Goal: Task Accomplishment & Management: Use online tool/utility

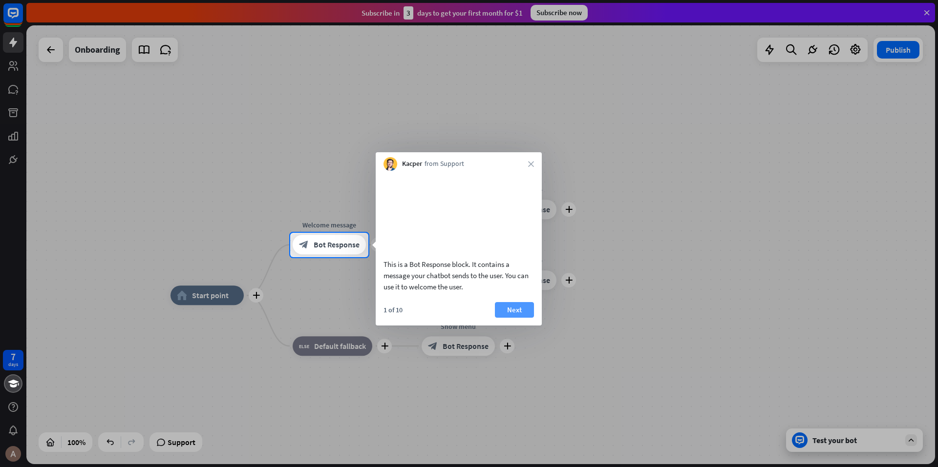
click at [511, 318] on button "Next" at bounding box center [514, 310] width 39 height 16
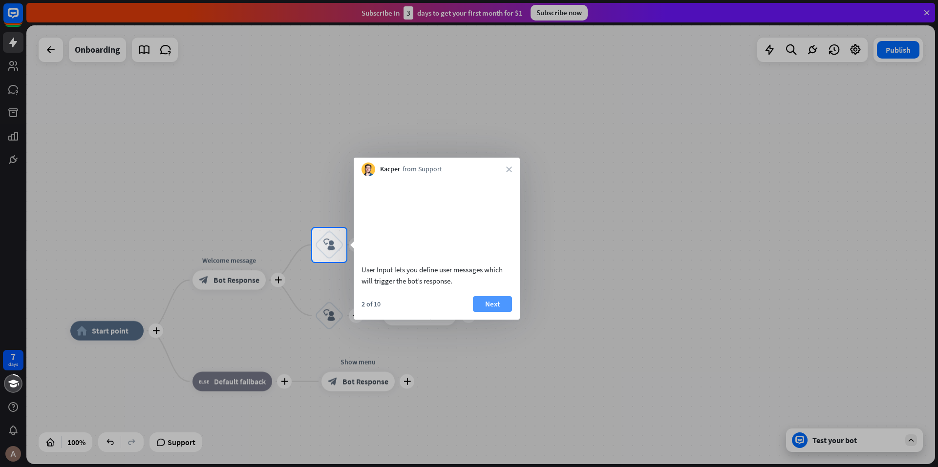
click at [507, 312] on button "Next" at bounding box center [492, 304] width 39 height 16
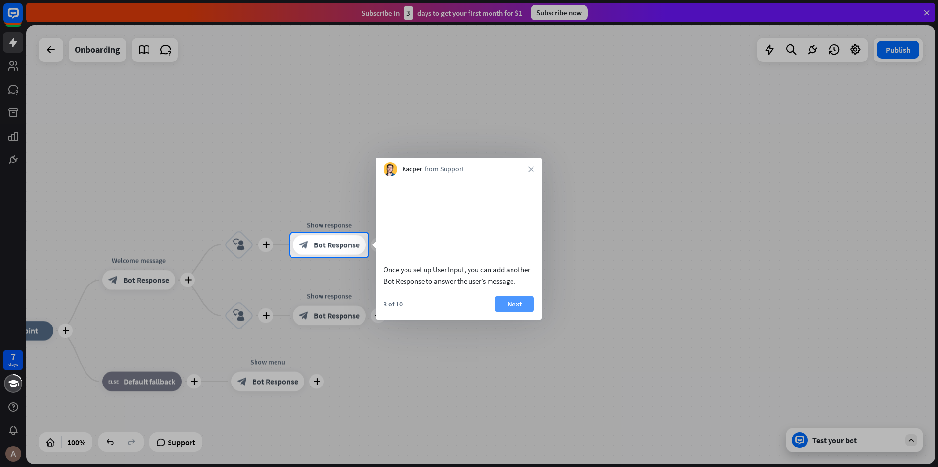
click at [519, 312] on button "Next" at bounding box center [514, 304] width 39 height 16
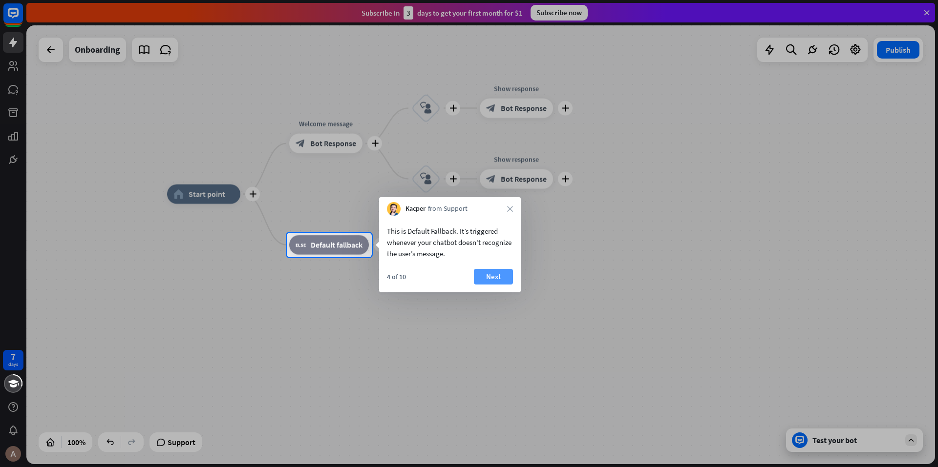
click at [493, 275] on button "Next" at bounding box center [493, 277] width 39 height 16
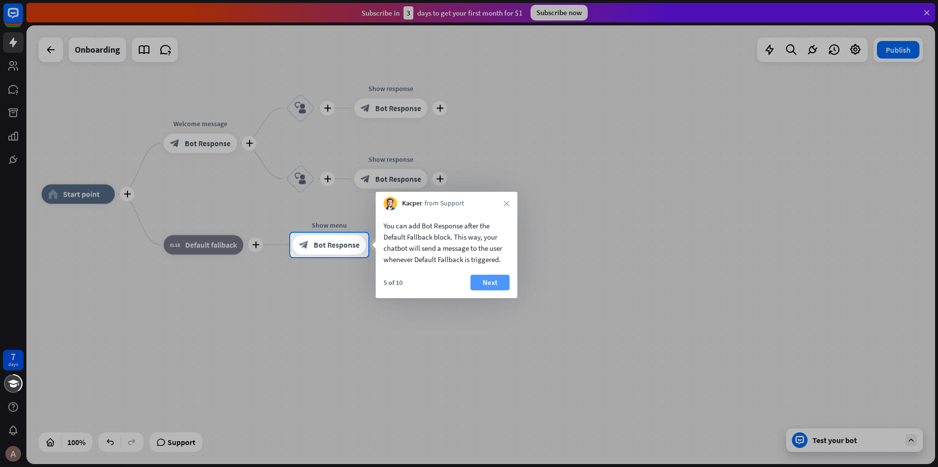
click at [490, 281] on button "Next" at bounding box center [489, 283] width 39 height 16
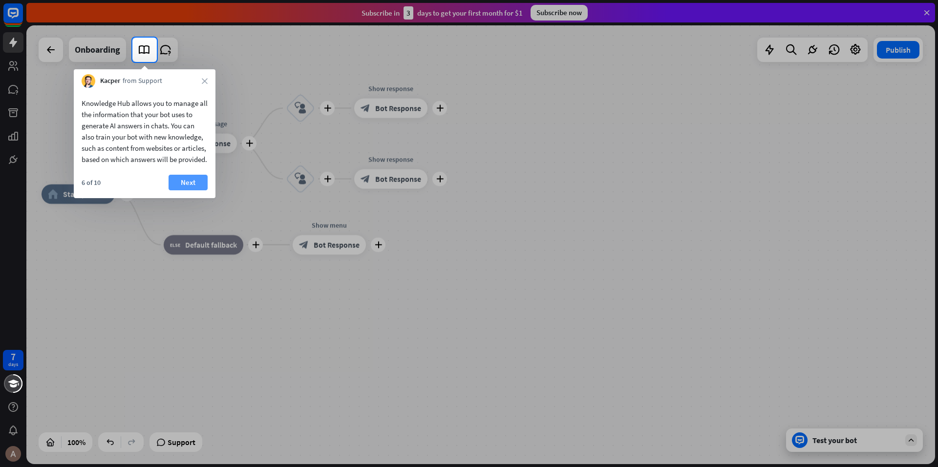
click at [186, 190] on button "Next" at bounding box center [188, 183] width 39 height 16
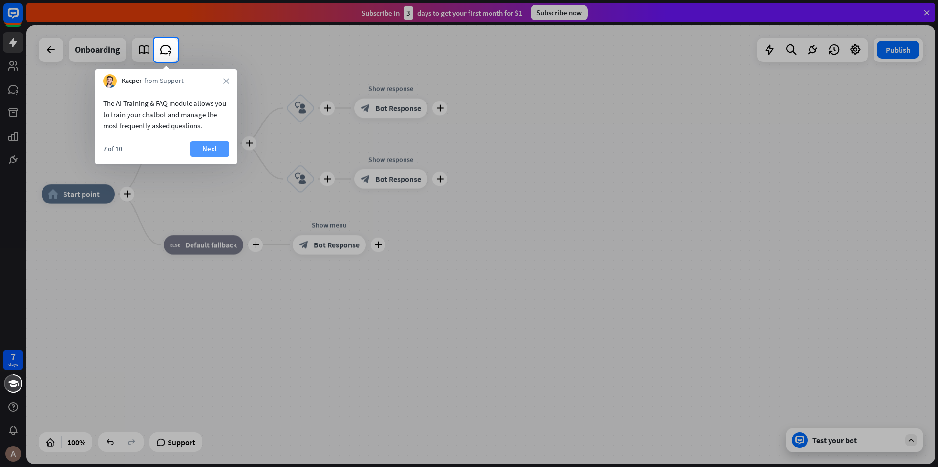
click at [213, 148] on button "Next" at bounding box center [209, 149] width 39 height 16
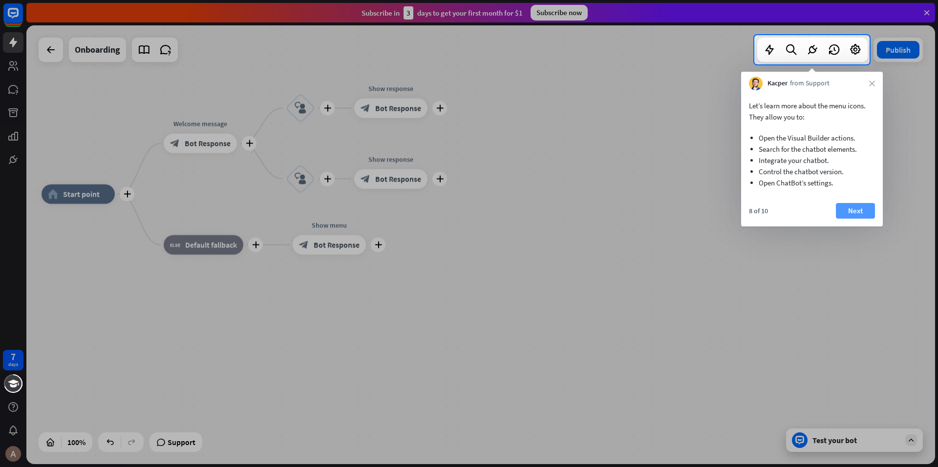
click at [857, 214] on button "Next" at bounding box center [855, 211] width 39 height 16
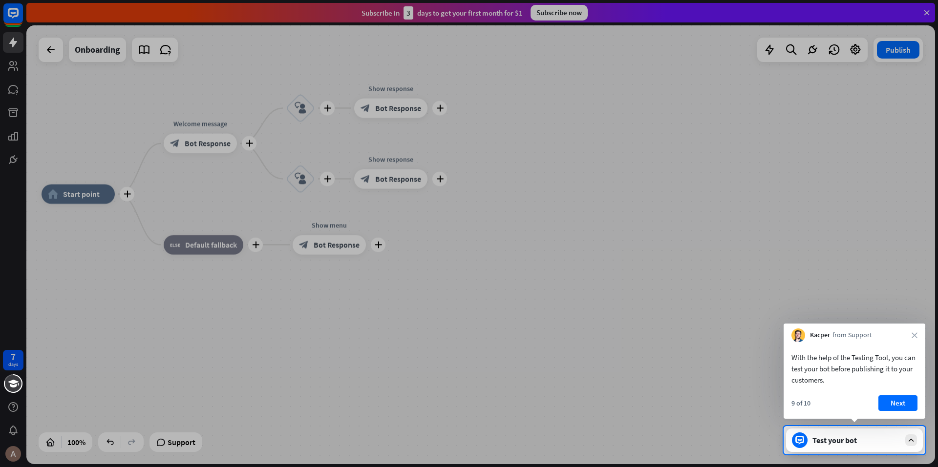
click at [902, 401] on button "Next" at bounding box center [897, 404] width 39 height 16
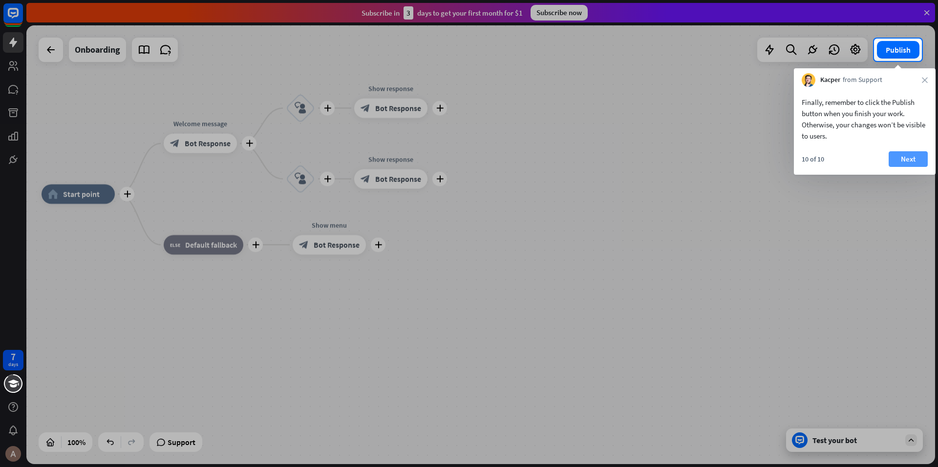
click at [898, 156] on button "Next" at bounding box center [907, 159] width 39 height 16
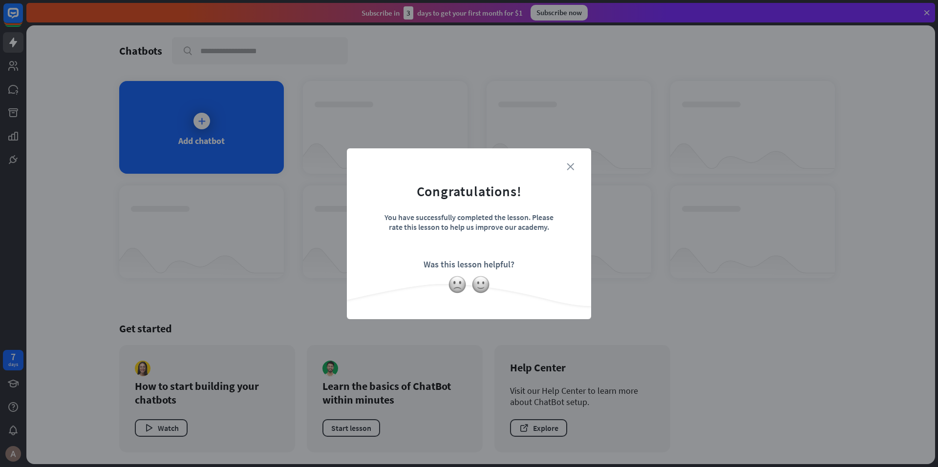
click at [570, 169] on icon "close" at bounding box center [570, 166] width 7 height 7
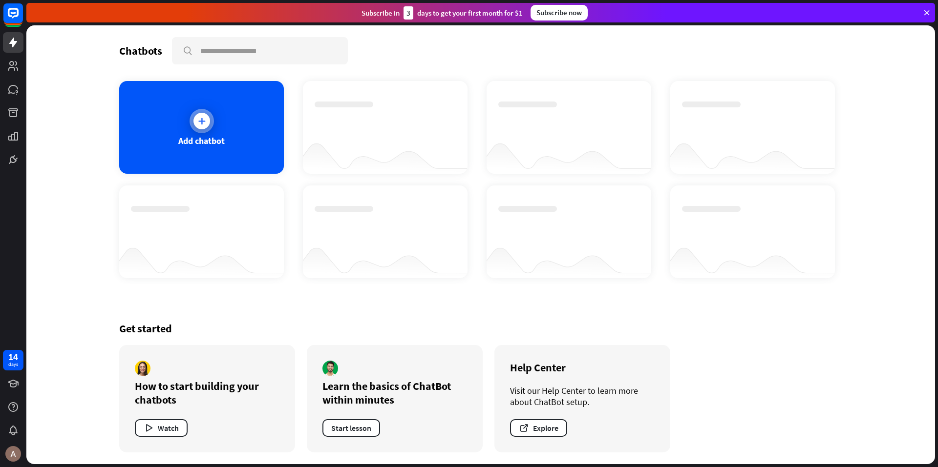
click at [198, 125] on icon at bounding box center [202, 121] width 10 height 10
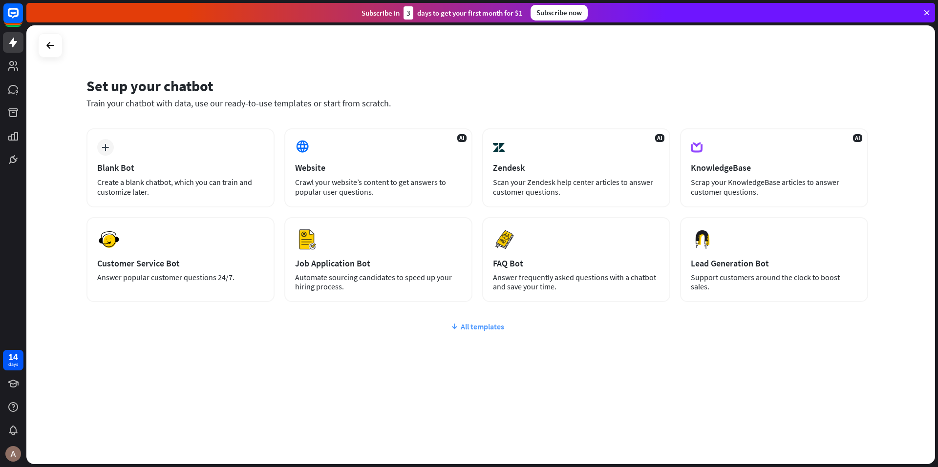
click at [476, 327] on div "All templates" at bounding box center [477, 327] width 782 height 10
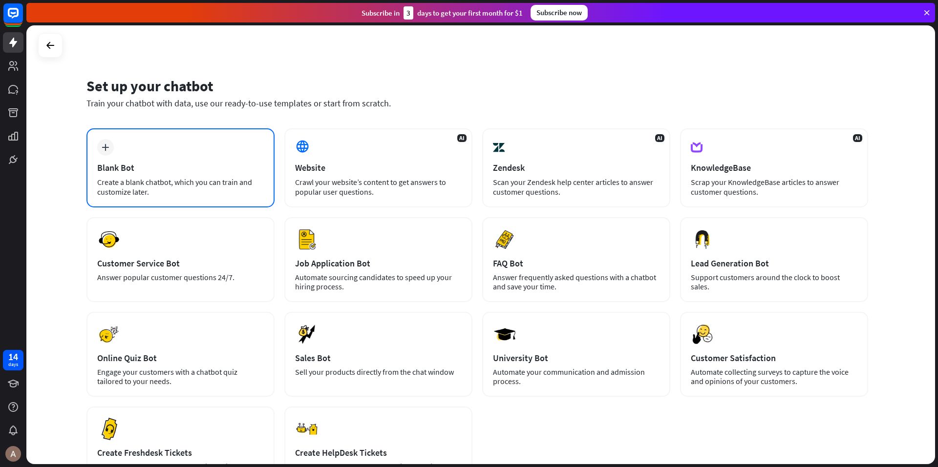
click at [159, 179] on div "Create a blank chatbot, which you can train and customize later." at bounding box center [180, 187] width 167 height 20
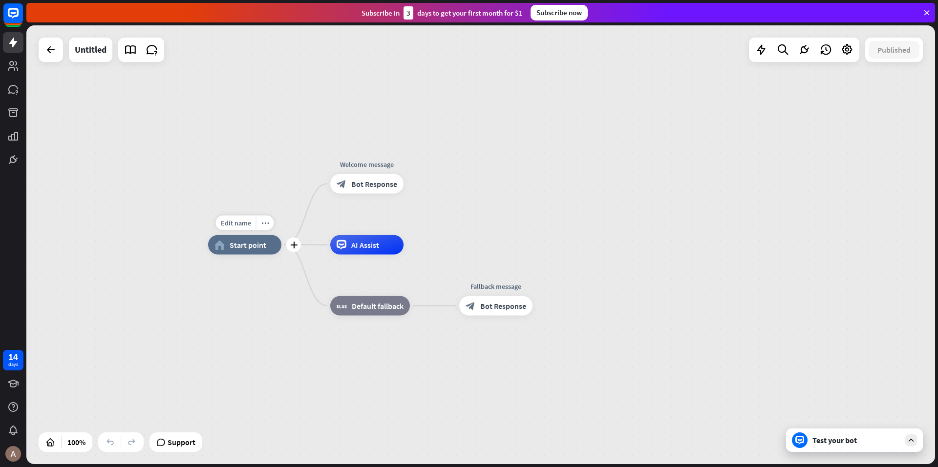
click at [243, 250] on span "Start point" at bounding box center [248, 245] width 37 height 10
click at [295, 247] on icon "plus" at bounding box center [293, 245] width 7 height 7
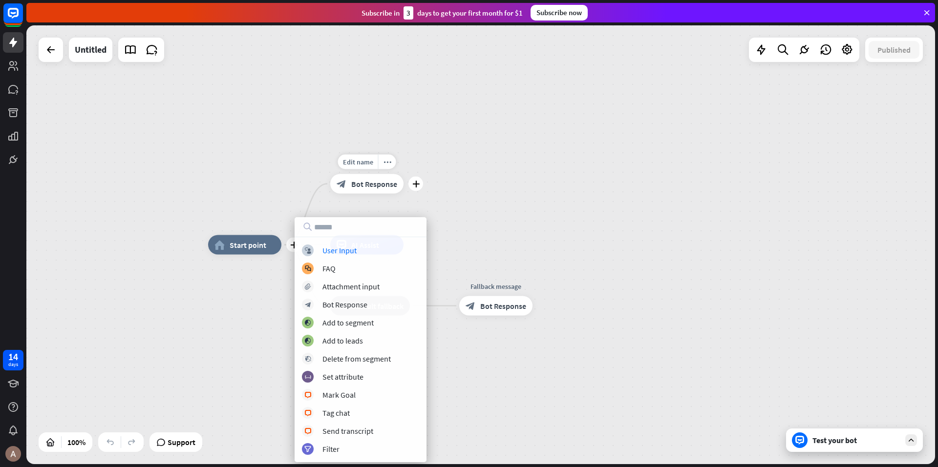
click at [373, 186] on span "Bot Response" at bounding box center [374, 184] width 46 height 10
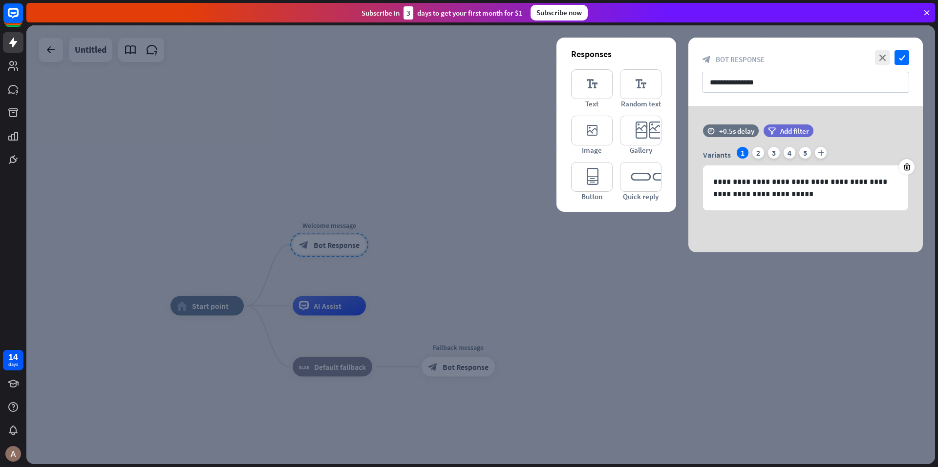
click at [872, 54] on div "**********" at bounding box center [805, 72] width 234 height 68
